Goal: Information Seeking & Learning: Learn about a topic

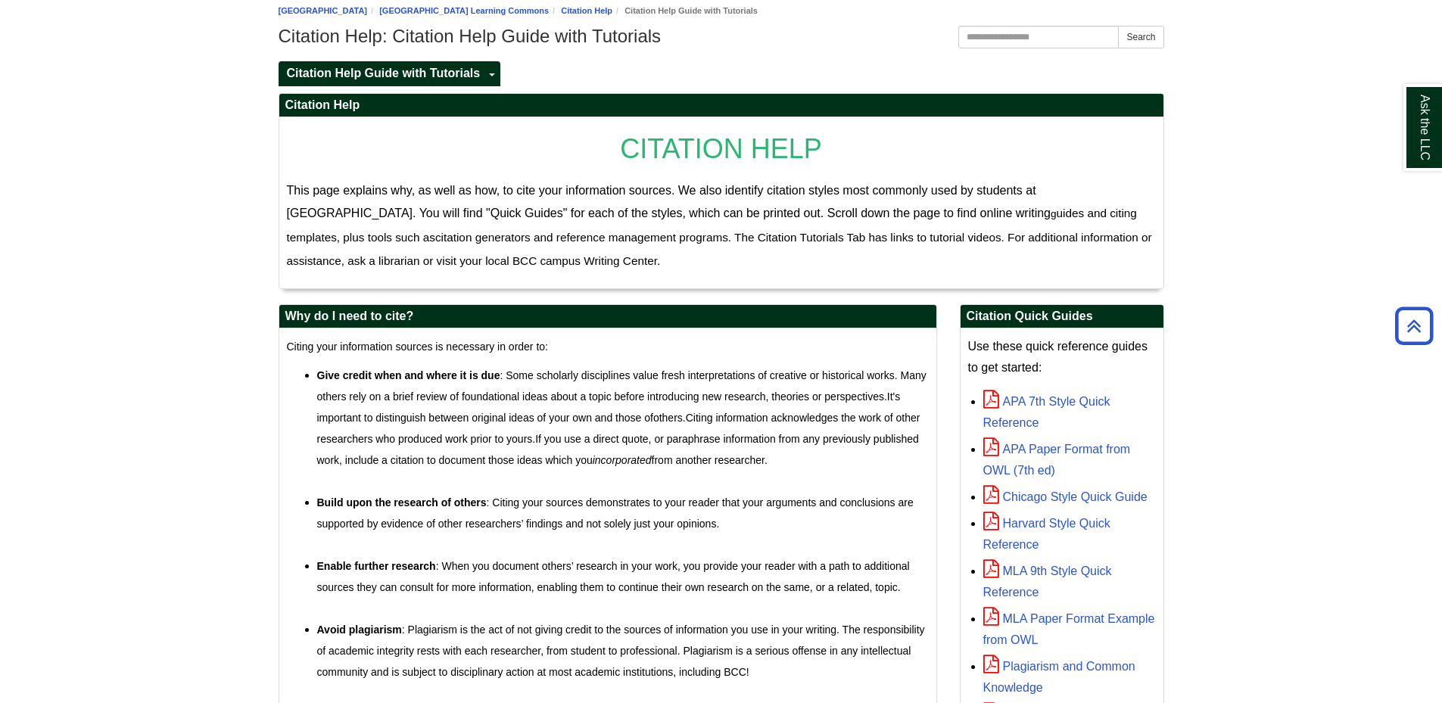
scroll to position [76, 0]
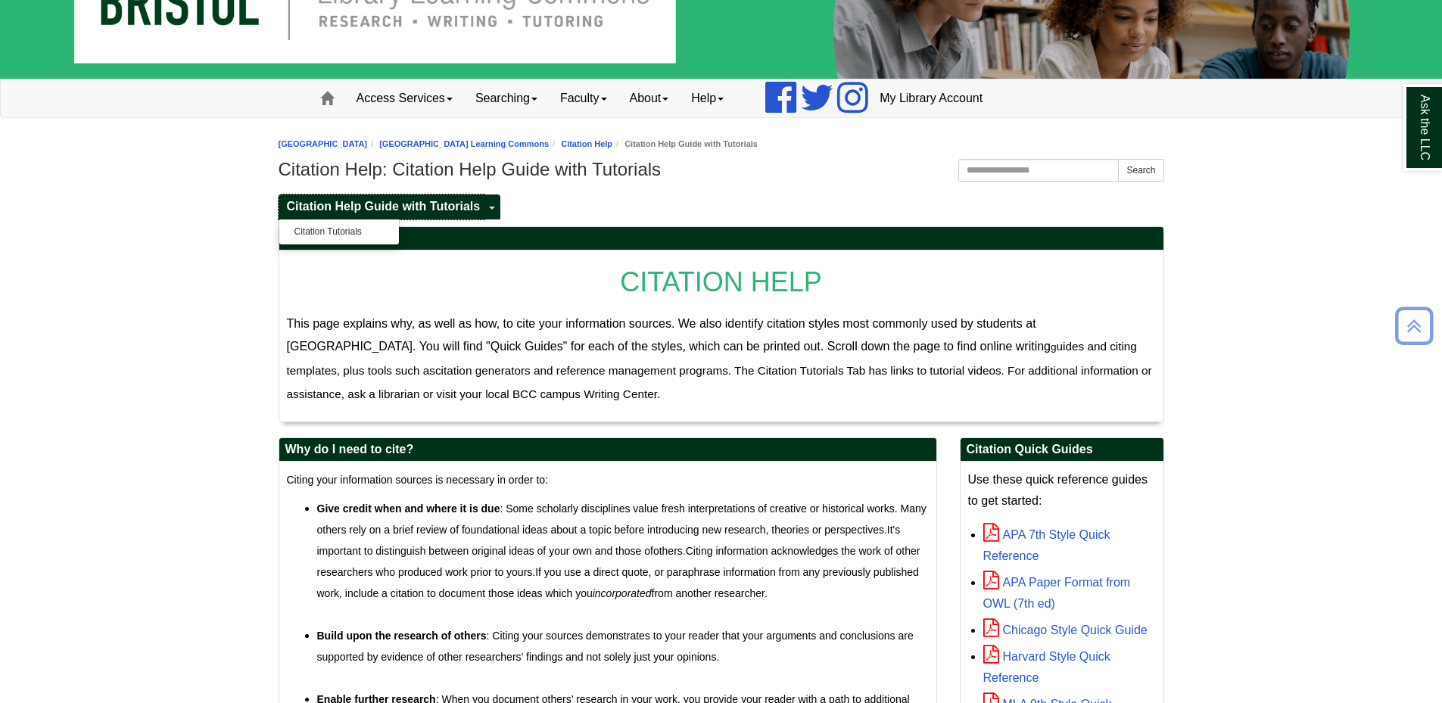
click at [368, 207] on span "Citation Help Guide with Tutorials" at bounding box center [384, 206] width 194 height 13
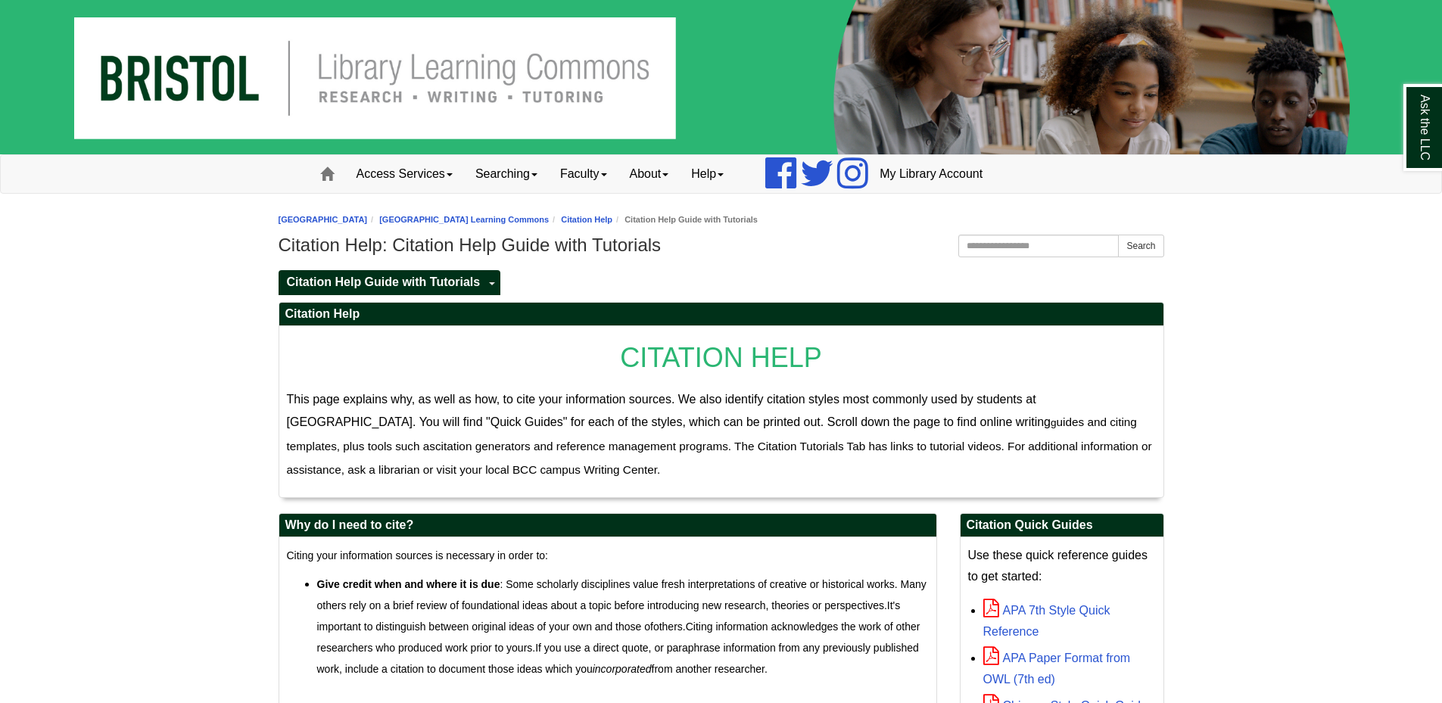
click at [370, 232] on div "Bristol Community College Bristol Community College Library Learning Commons Ci…" at bounding box center [720, 235] width 885 height 52
click at [337, 311] on link "Citation Tutorials" at bounding box center [339, 307] width 120 height 17
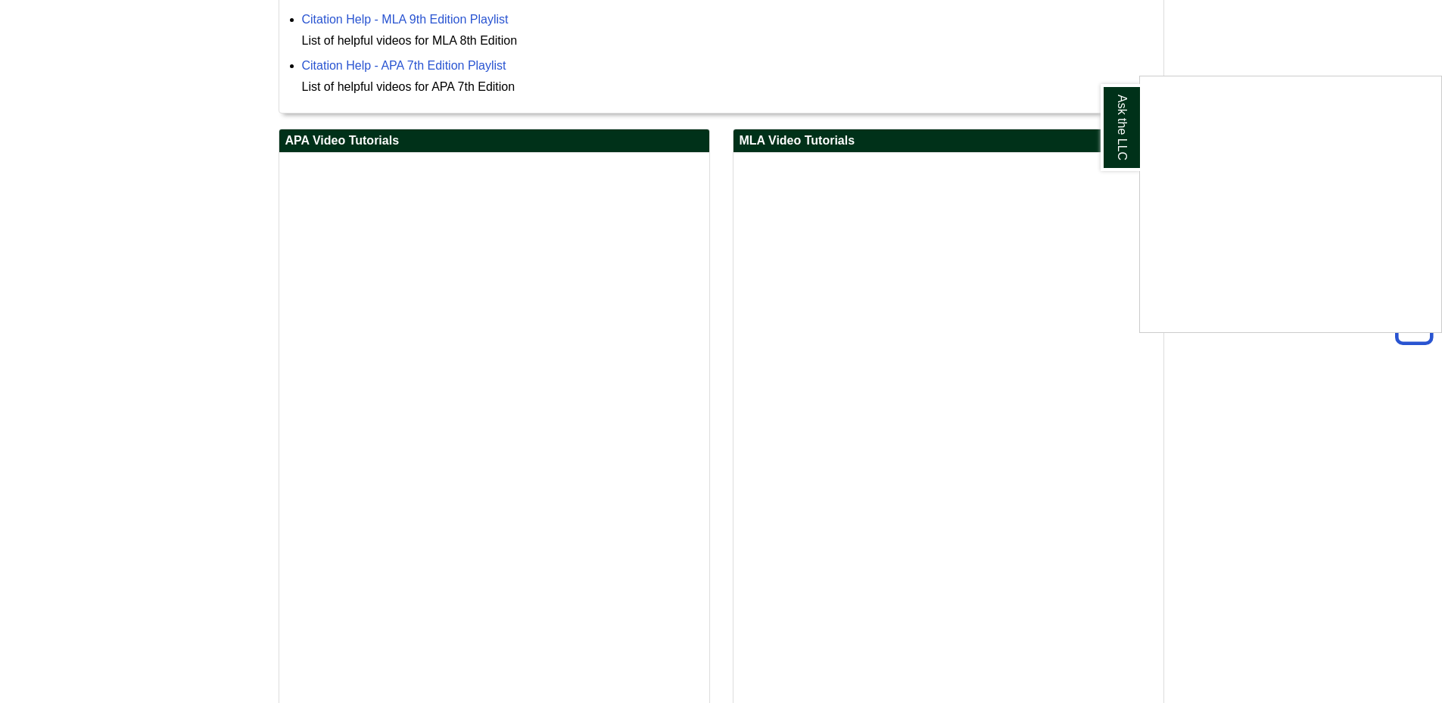
scroll to position [377, 0]
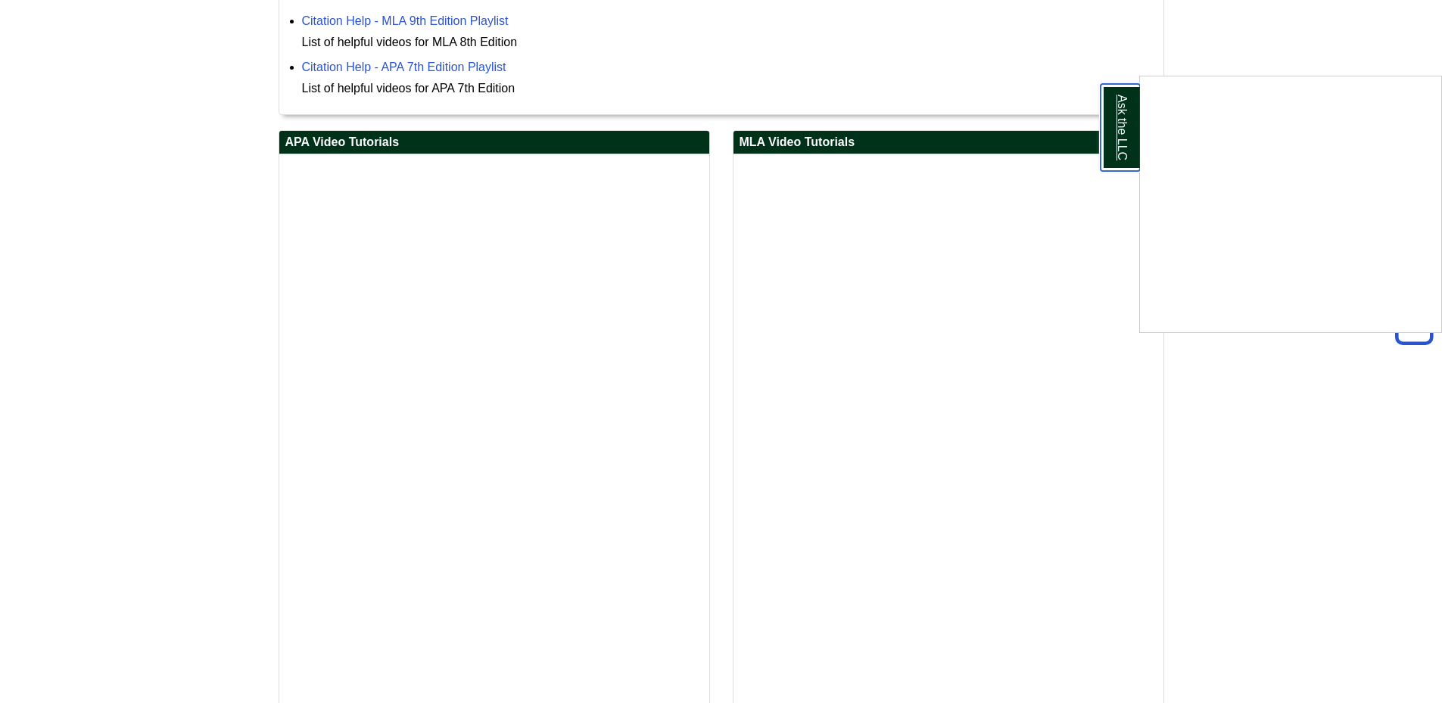
click at [1128, 139] on link "Ask the LLC" at bounding box center [1119, 127] width 39 height 87
click at [1262, 336] on body "Skip to Main Content Toggle navigation Home Access Services Access Services Pol…" at bounding box center [721, 412] width 1442 height 1579
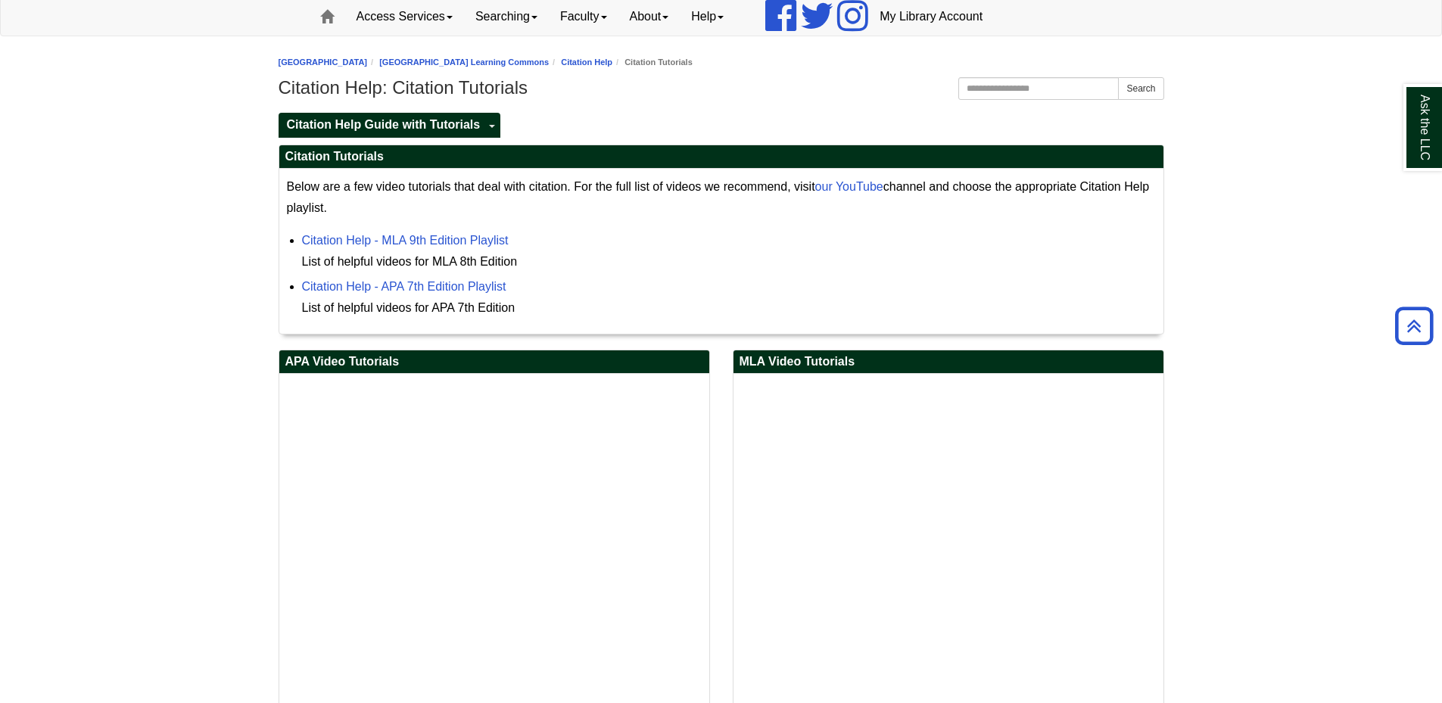
scroll to position [0, 0]
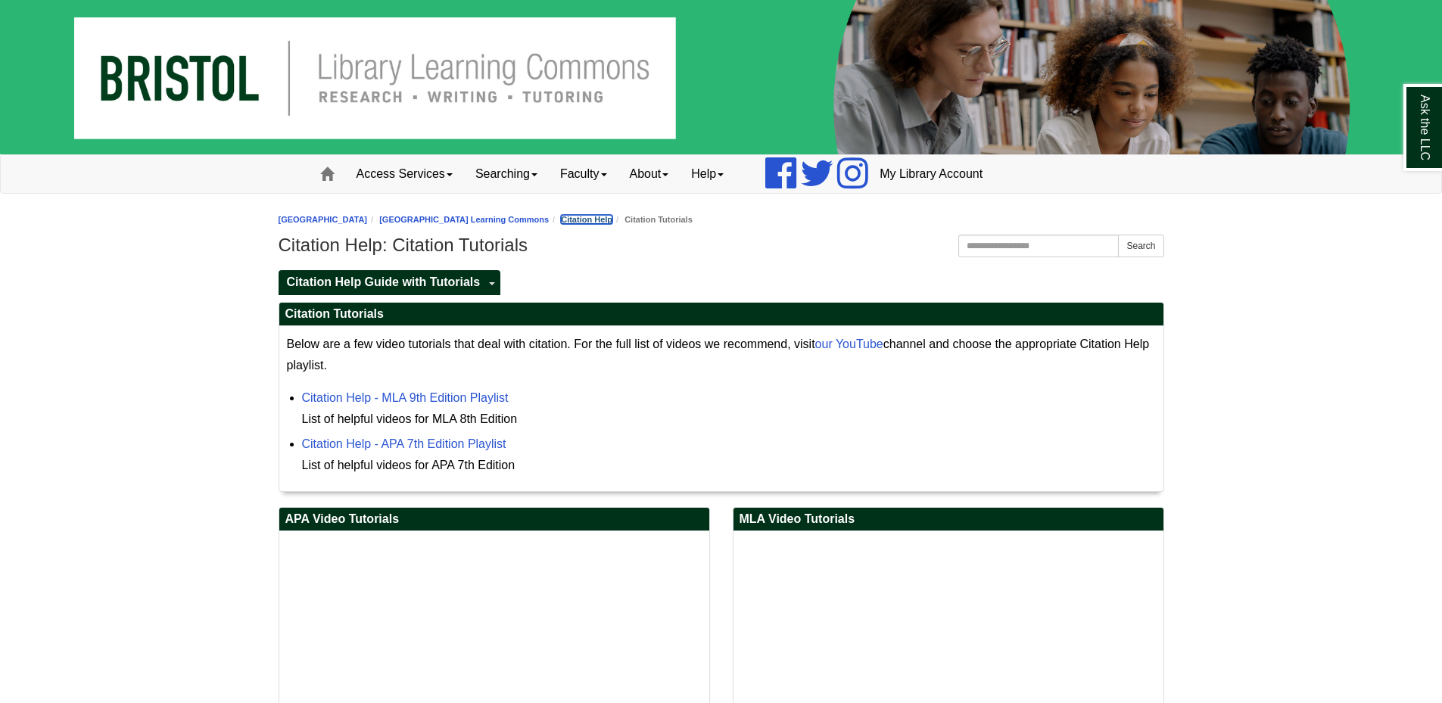
click at [612, 219] on link "Citation Help" at bounding box center [586, 219] width 51 height 9
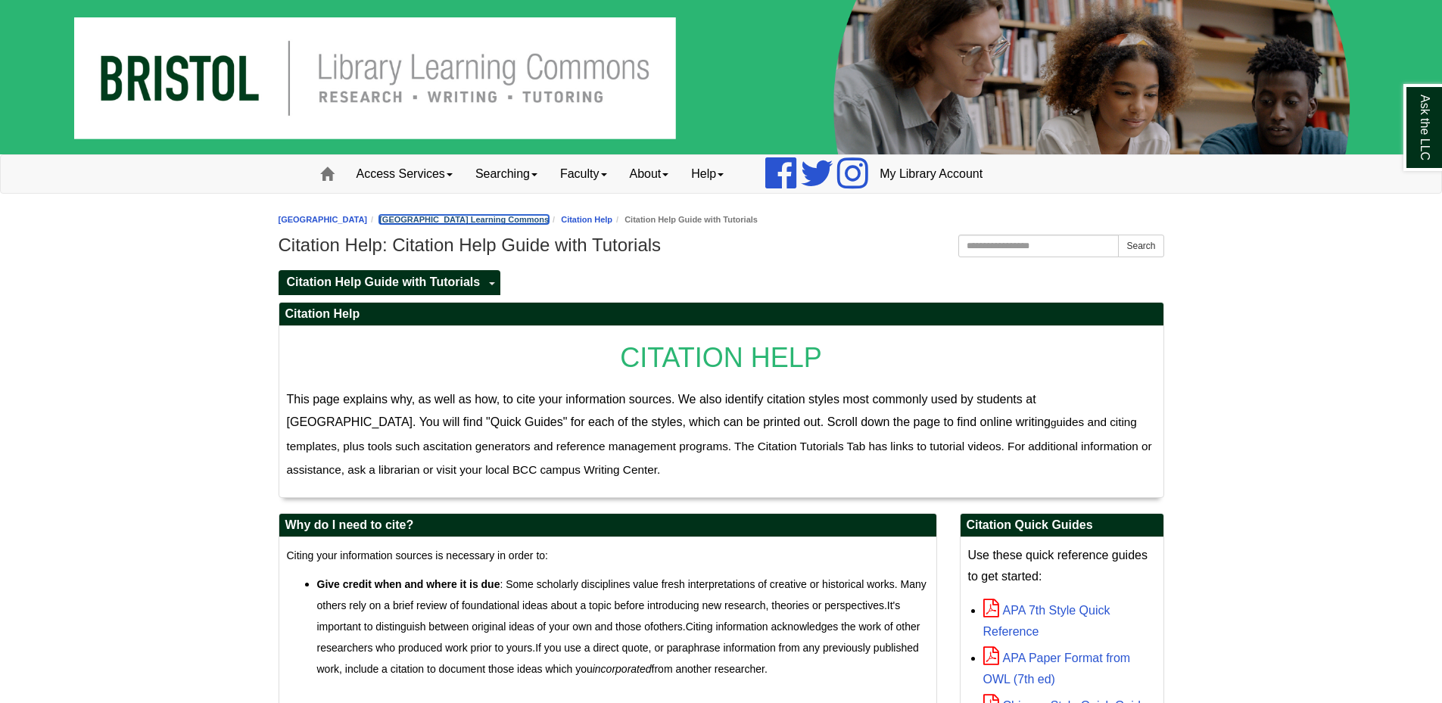
click at [549, 219] on link "[GEOGRAPHIC_DATA] Learning Commons" at bounding box center [464, 219] width 170 height 9
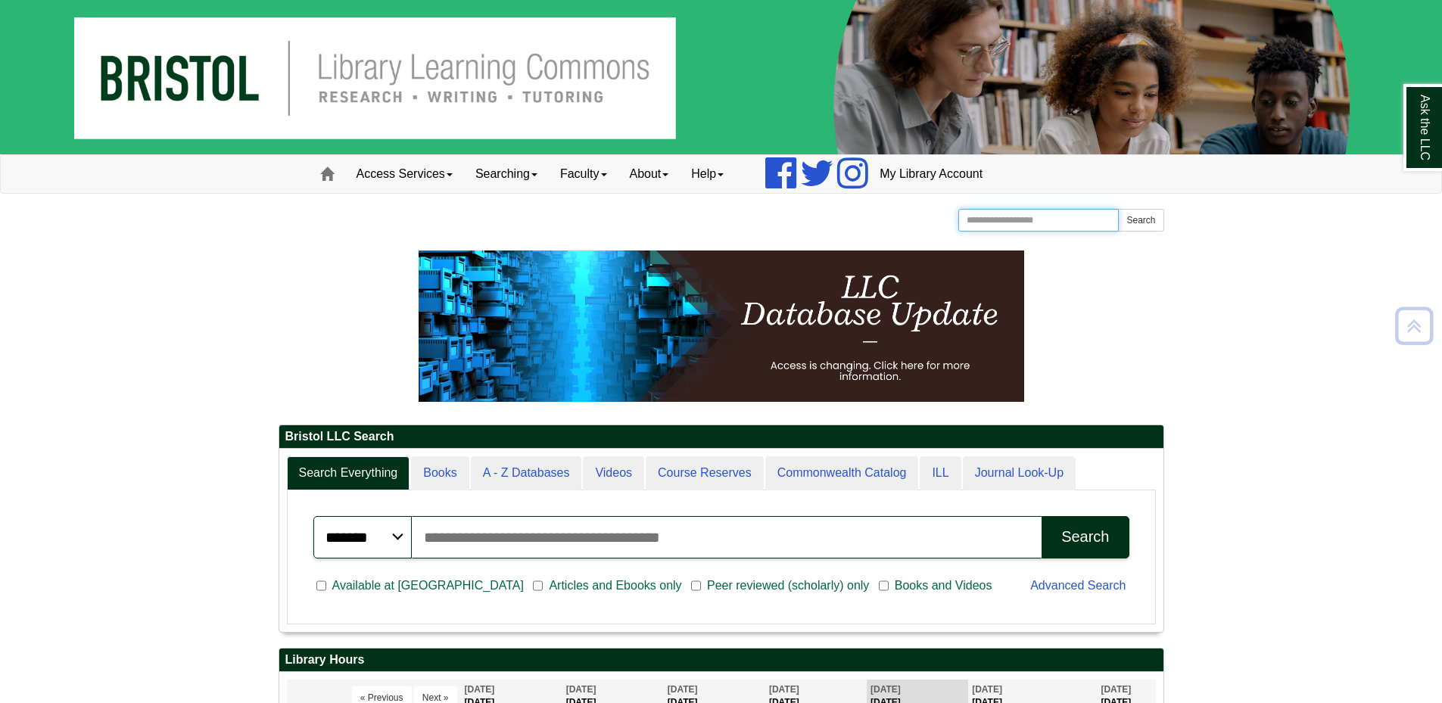
click at [1039, 214] on input "Search the Website" at bounding box center [1038, 220] width 161 height 23
type input "*******"
click at [1118, 209] on button "Search" at bounding box center [1140, 220] width 45 height 23
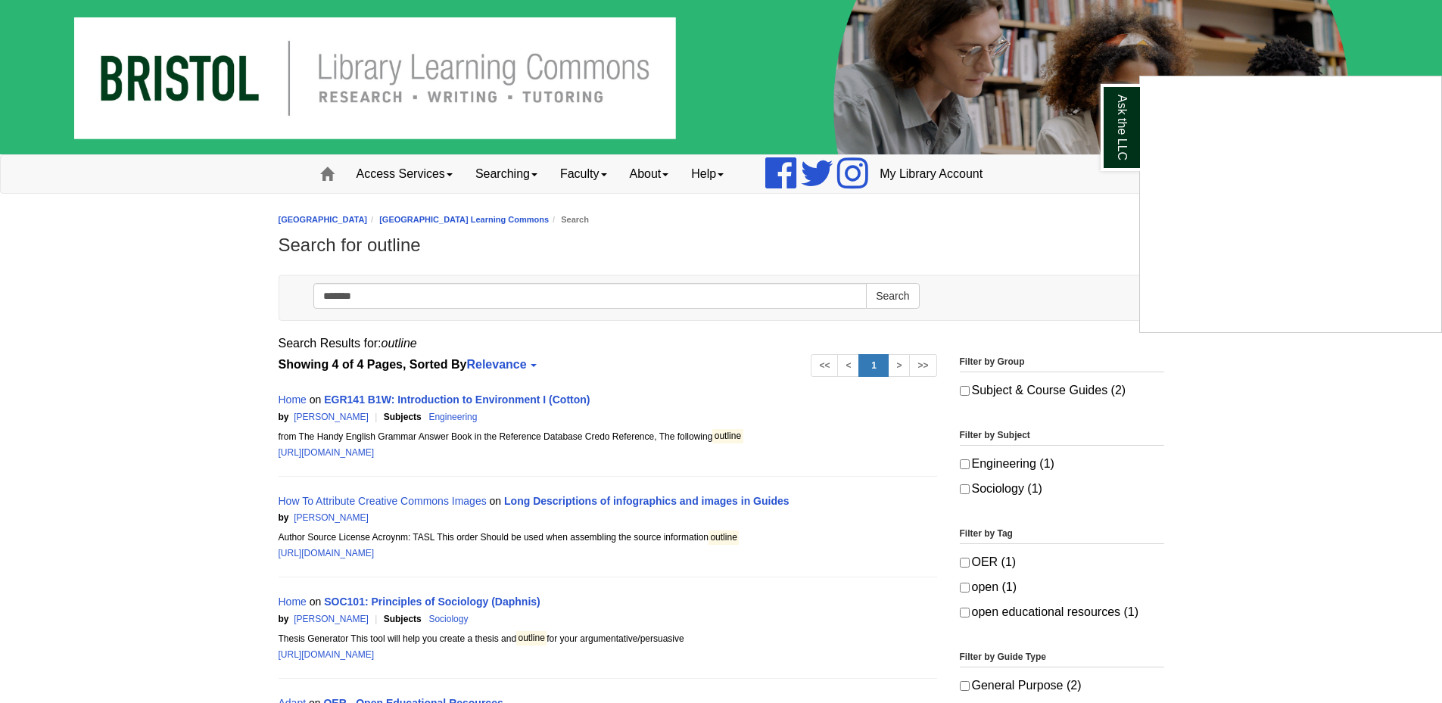
drag, startPoint x: 388, startPoint y: 295, endPoint x: 348, endPoint y: 279, distance: 43.1
click at [295, 296] on div "Ask the LLC" at bounding box center [721, 351] width 1442 height 703
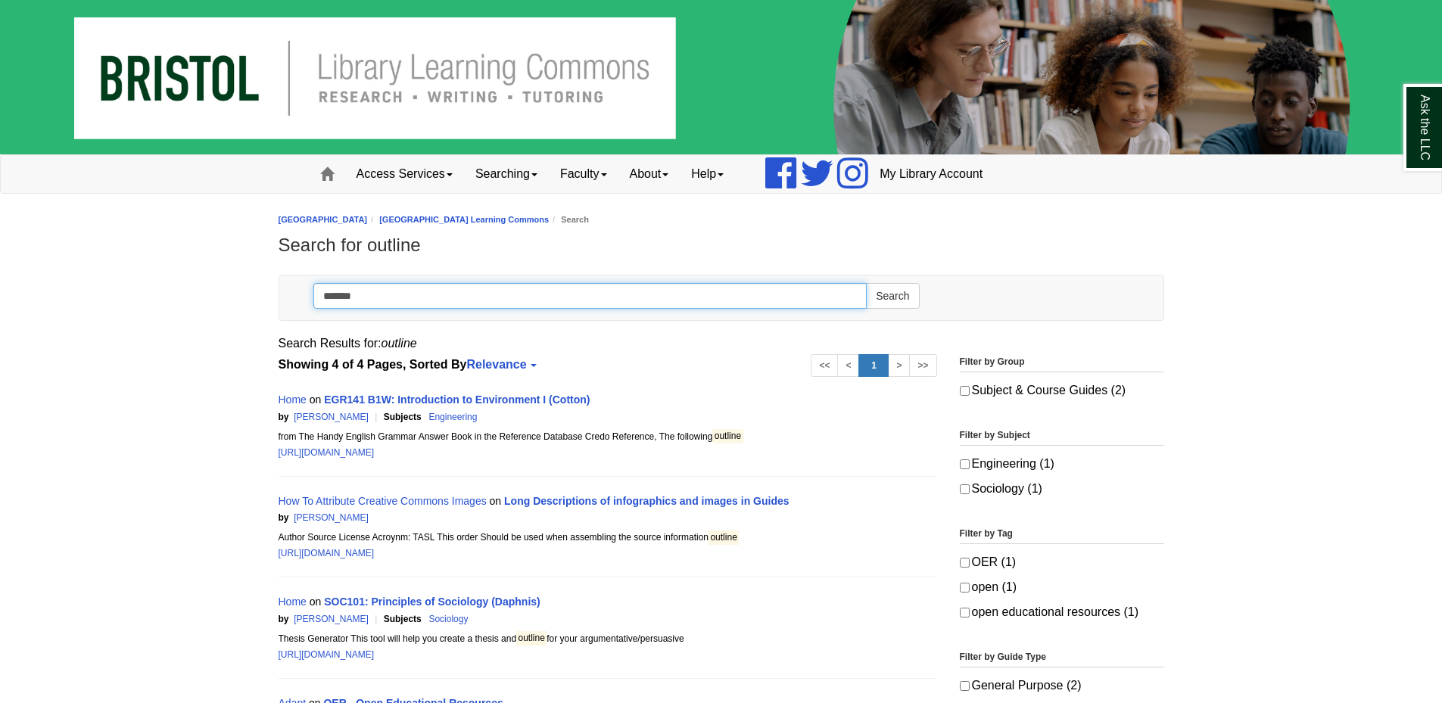
drag, startPoint x: 358, startPoint y: 294, endPoint x: 275, endPoint y: 294, distance: 82.5
click at [275, 294] on div "Toggle navigation Search ******* Search" at bounding box center [721, 302] width 908 height 54
type input "**********"
click at [866, 283] on button "Search" at bounding box center [892, 296] width 53 height 26
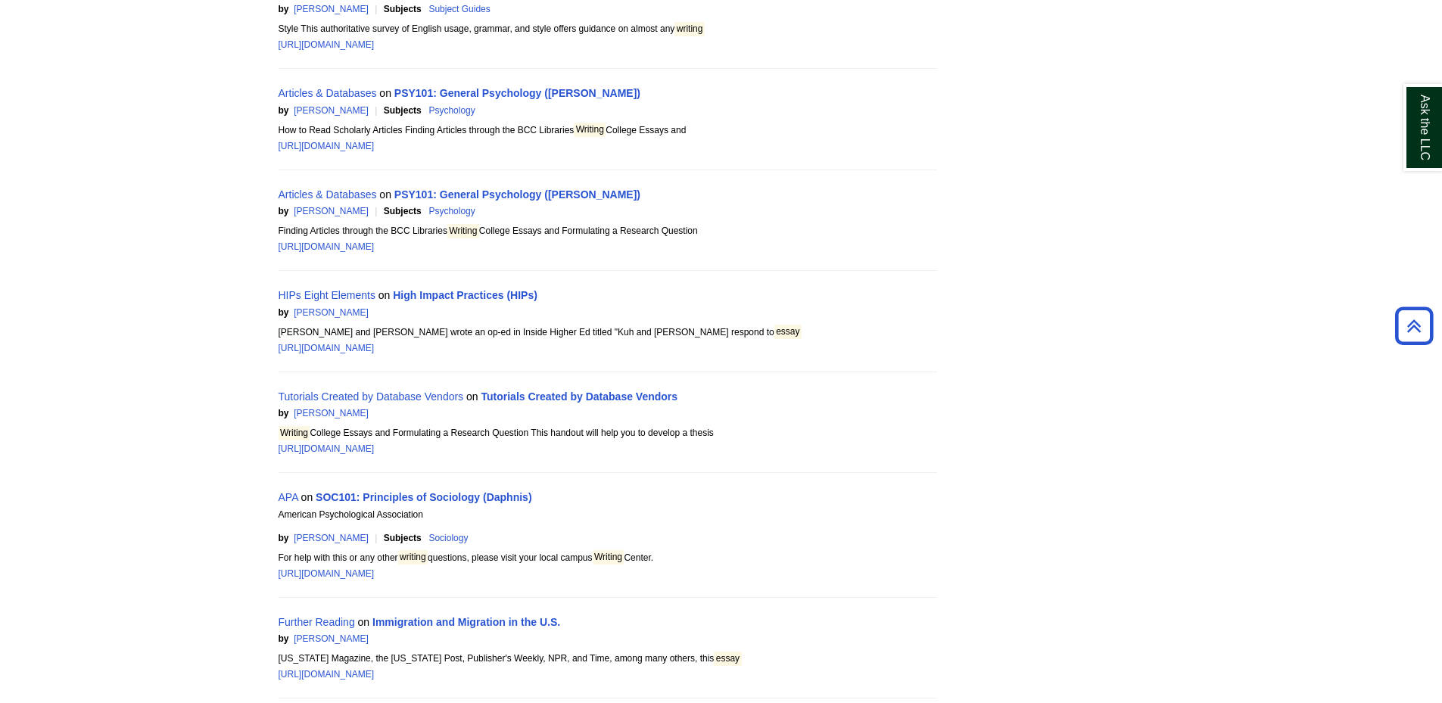
scroll to position [1815, 0]
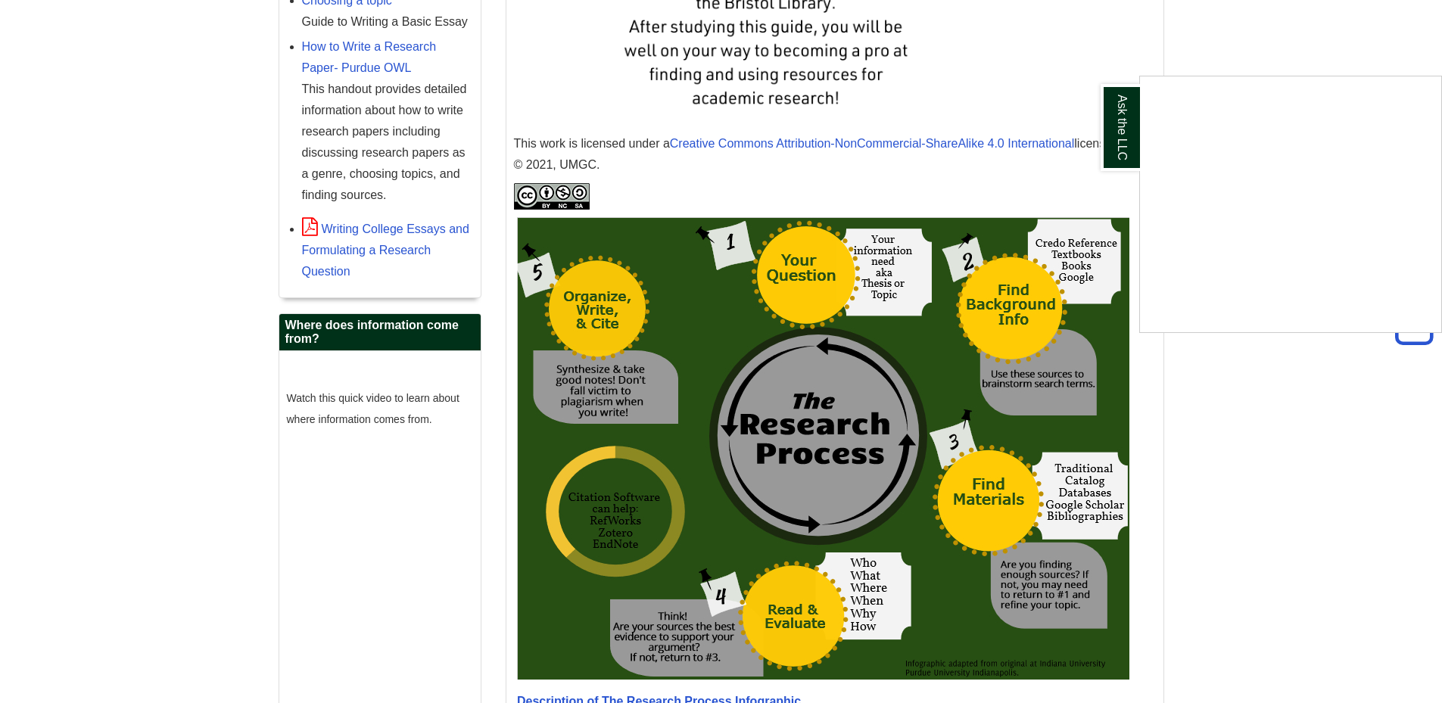
scroll to position [832, 0]
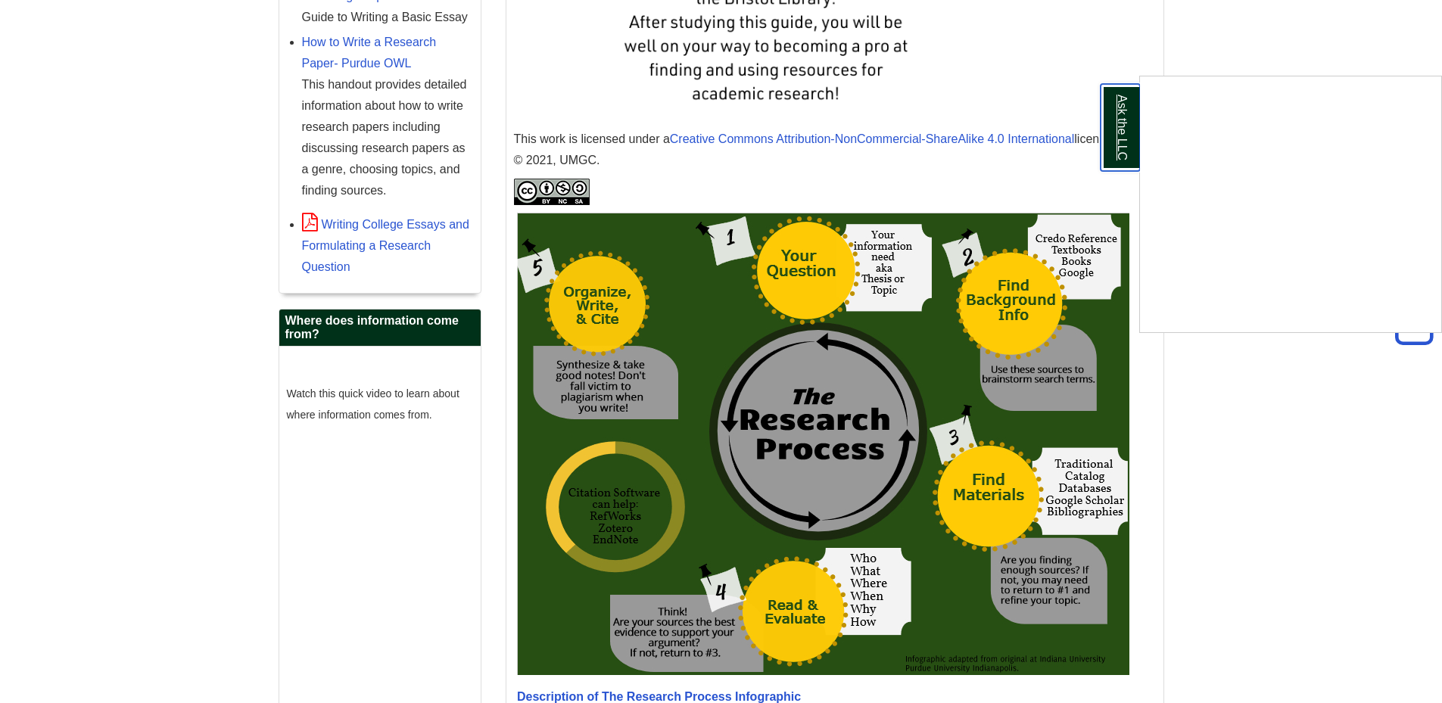
click at [1125, 157] on link "Ask the LLC" at bounding box center [1119, 127] width 39 height 87
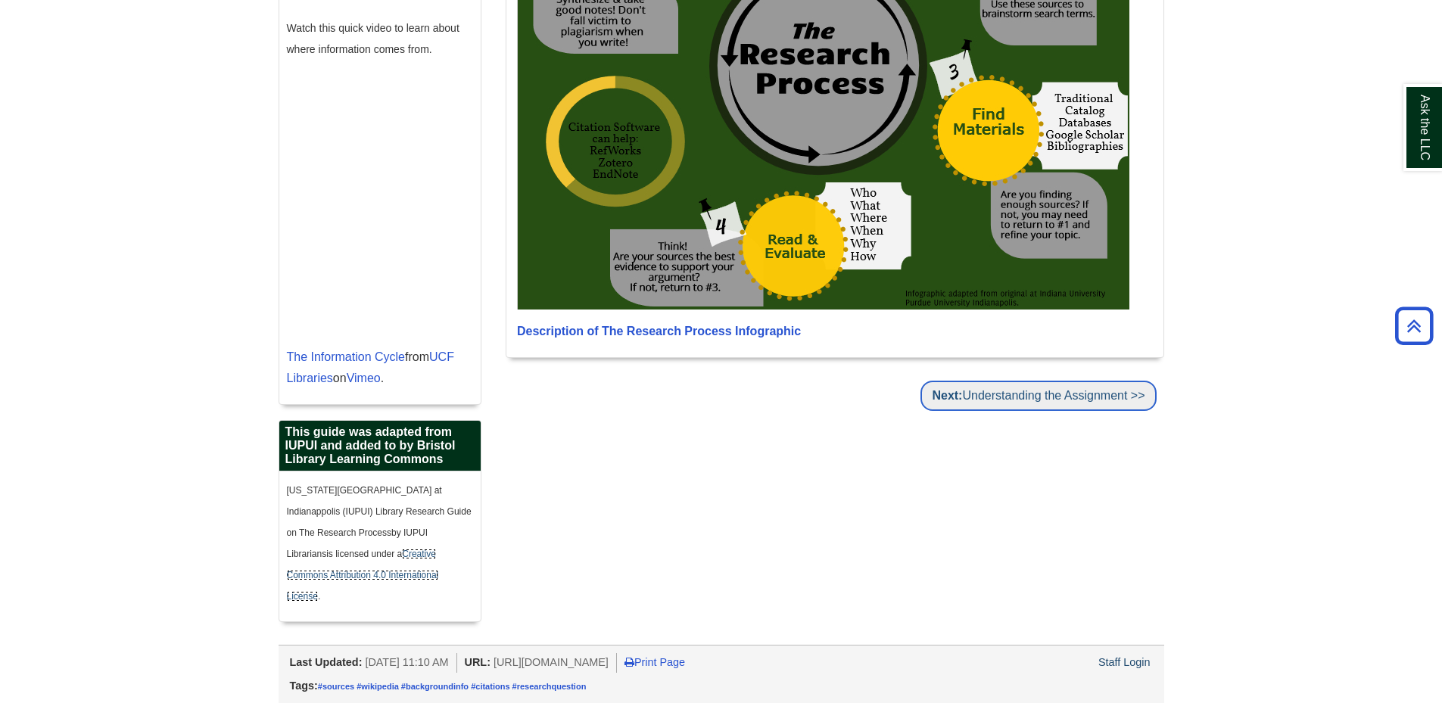
click at [992, 404] on link "Next: Understanding the Assignment >>" at bounding box center [1037, 396] width 235 height 30
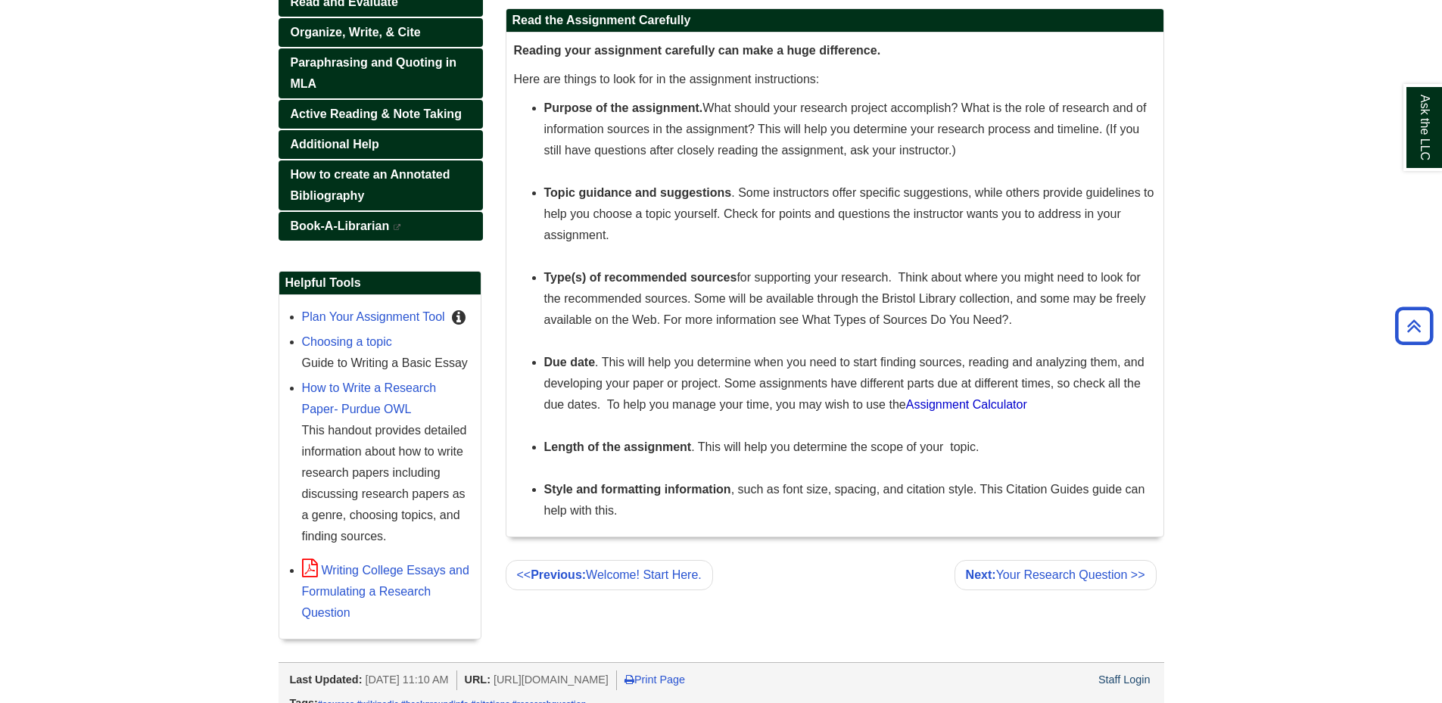
scroll to position [578, 0]
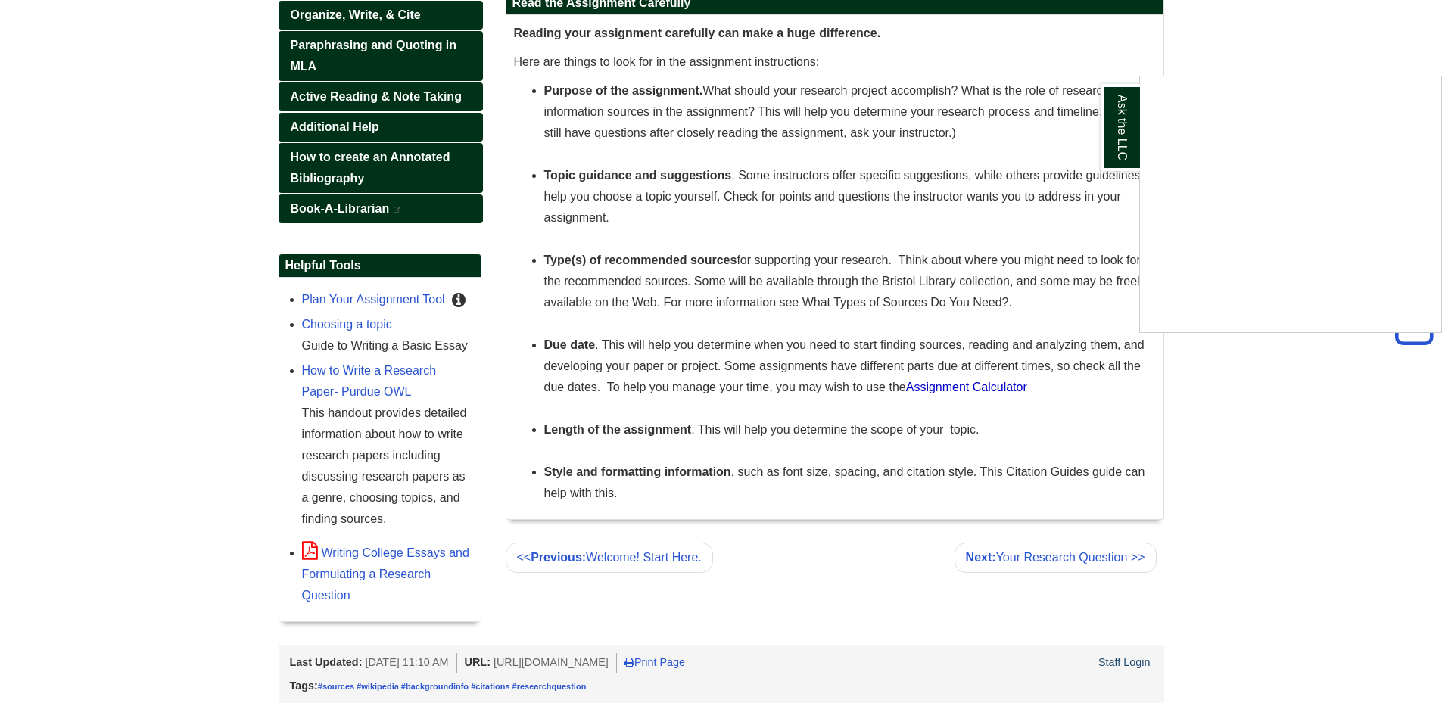
click at [1116, 557] on div "Ask the LLC" at bounding box center [721, 351] width 1442 height 703
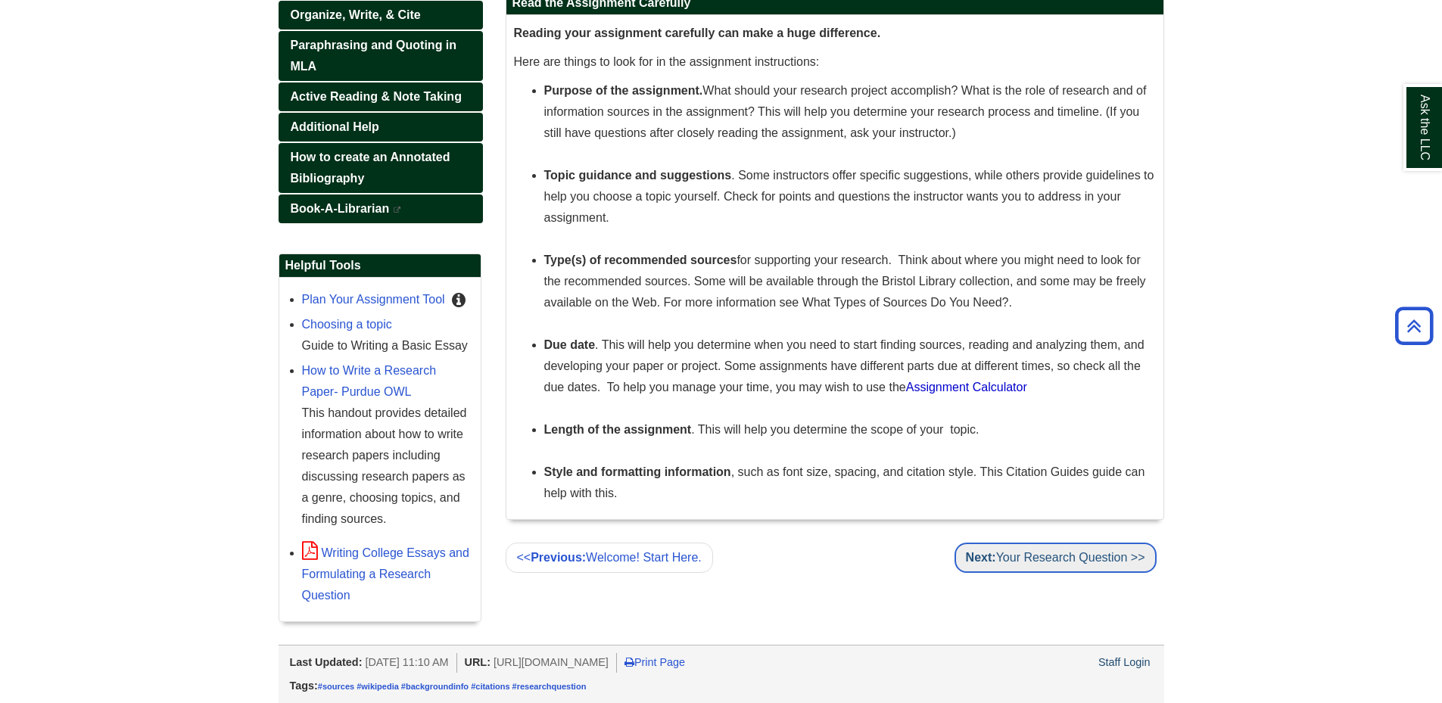
click at [1059, 567] on link "Next: Your Research Question >>" at bounding box center [1055, 558] width 202 height 30
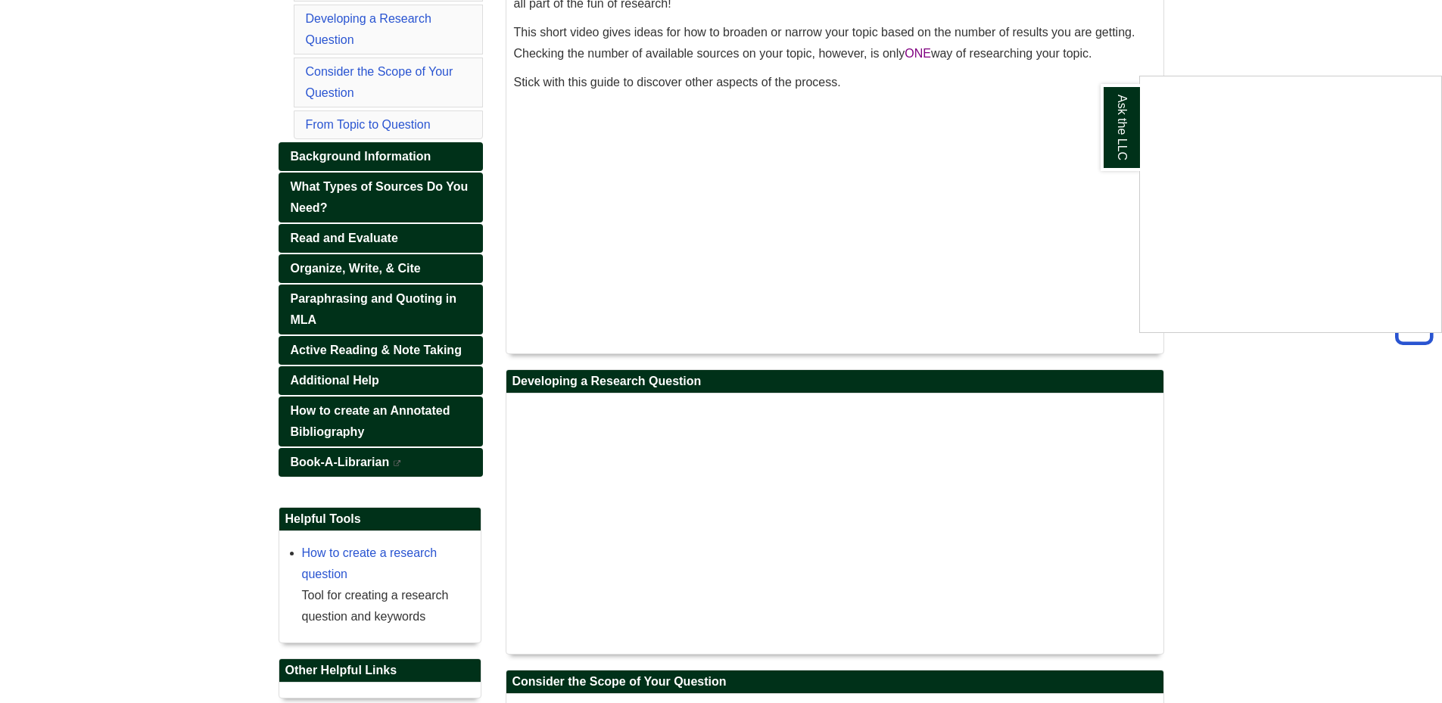
scroll to position [454, 0]
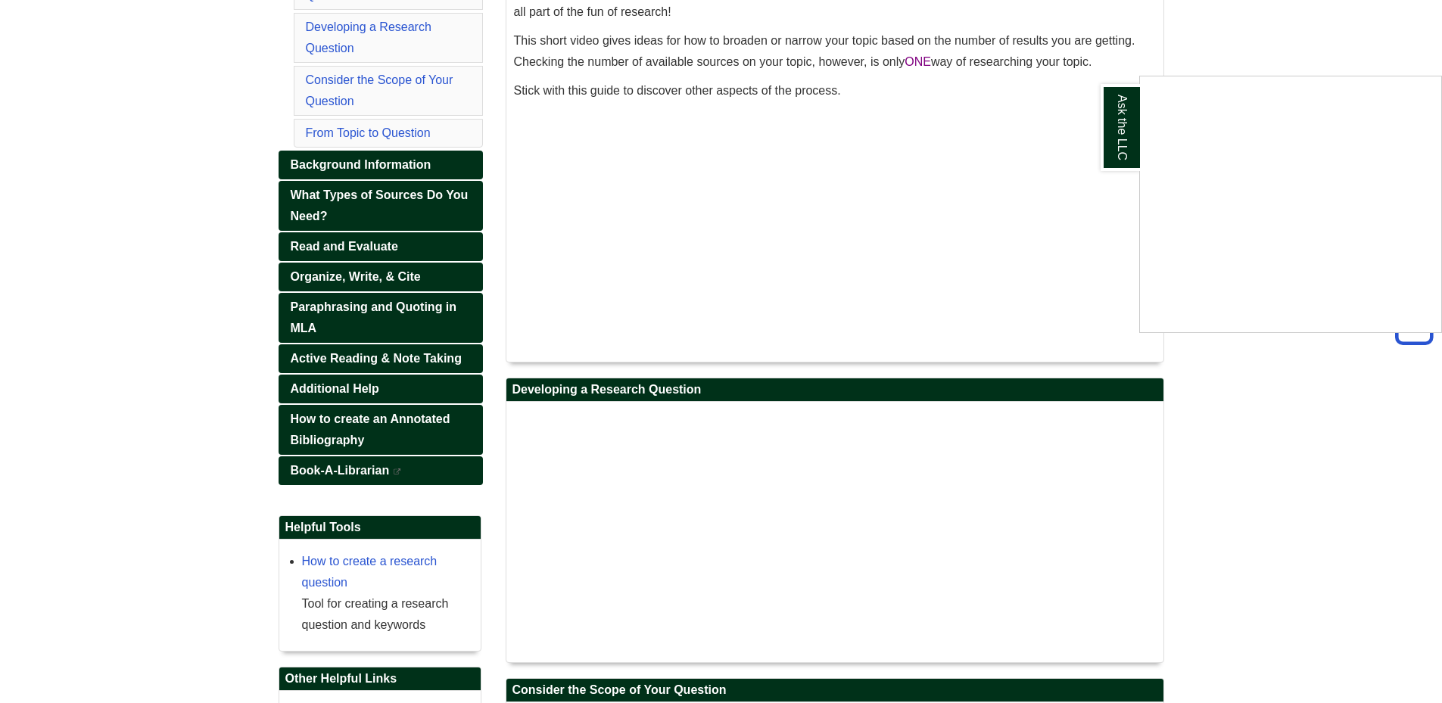
click at [401, 357] on div "Ask the LLC" at bounding box center [721, 351] width 1442 height 703
click at [396, 303] on span "Paraphrasing and Quoting in MLA" at bounding box center [374, 317] width 166 height 34
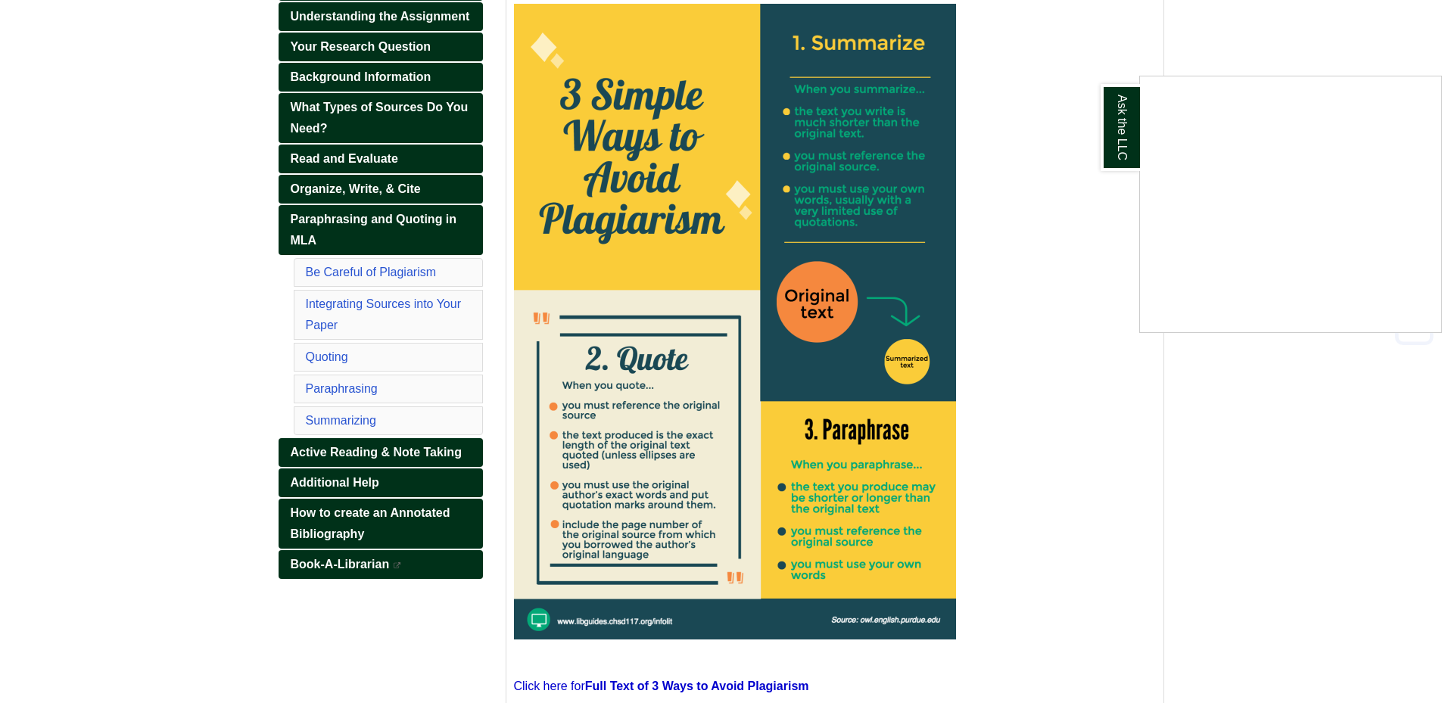
scroll to position [303, 0]
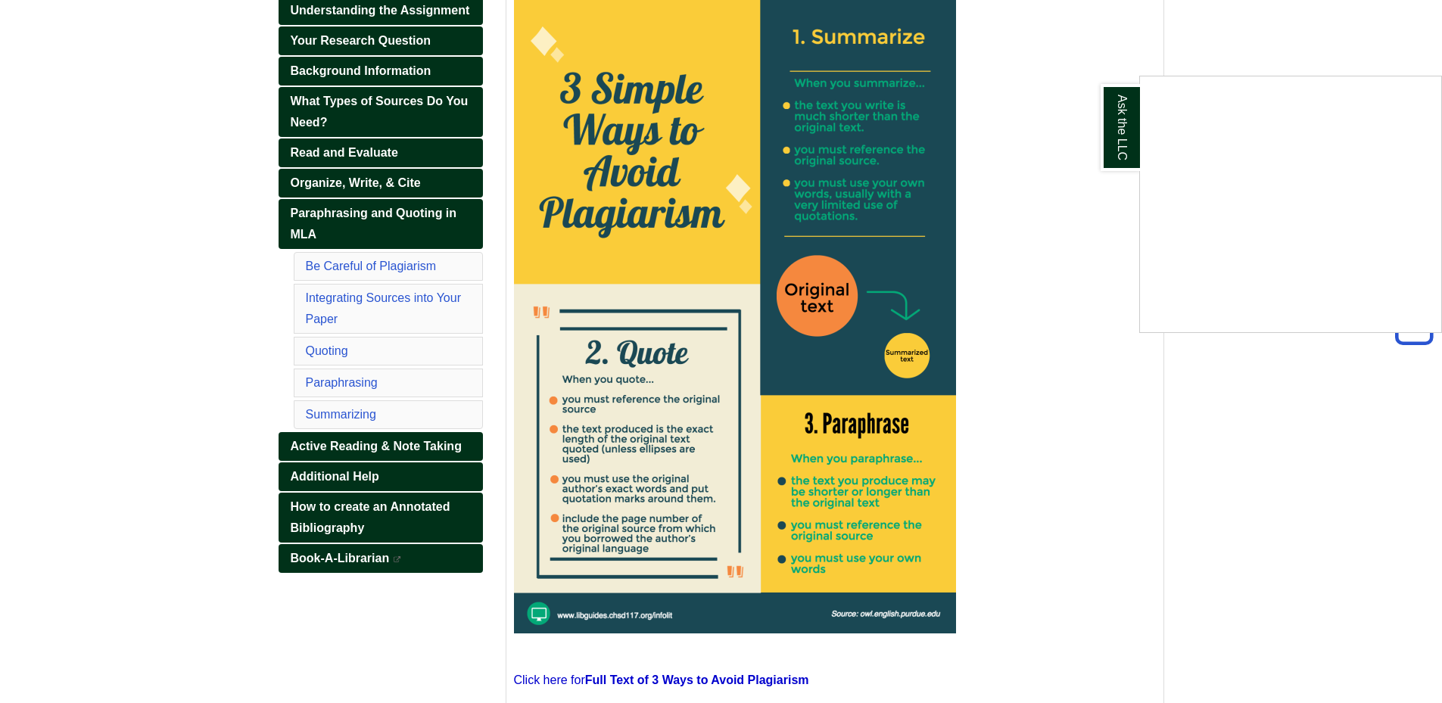
click at [425, 302] on div "Ask the LLC" at bounding box center [721, 351] width 1442 height 703
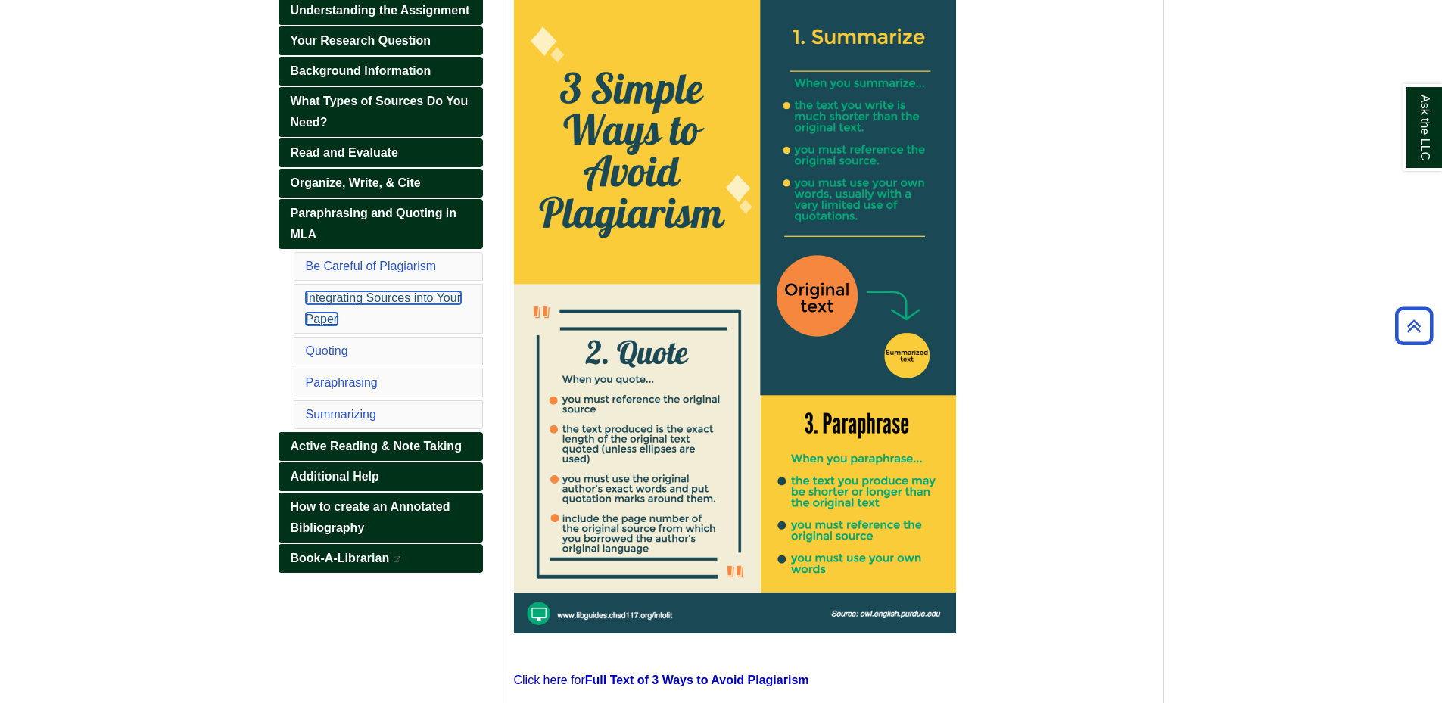
click at [425, 302] on link "Integrating Sources into Your Paper" at bounding box center [383, 308] width 155 height 34
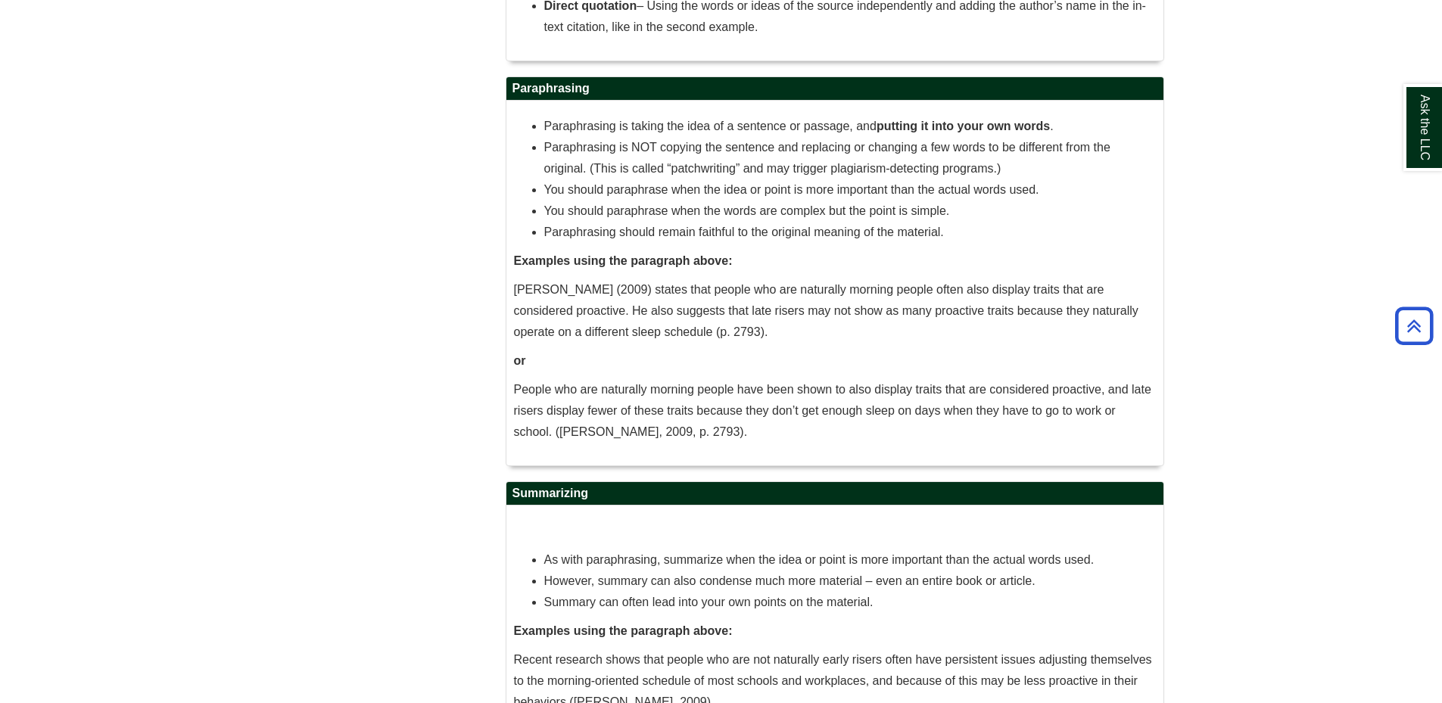
scroll to position [2254, 0]
